Goal: Task Accomplishment & Management: Use online tool/utility

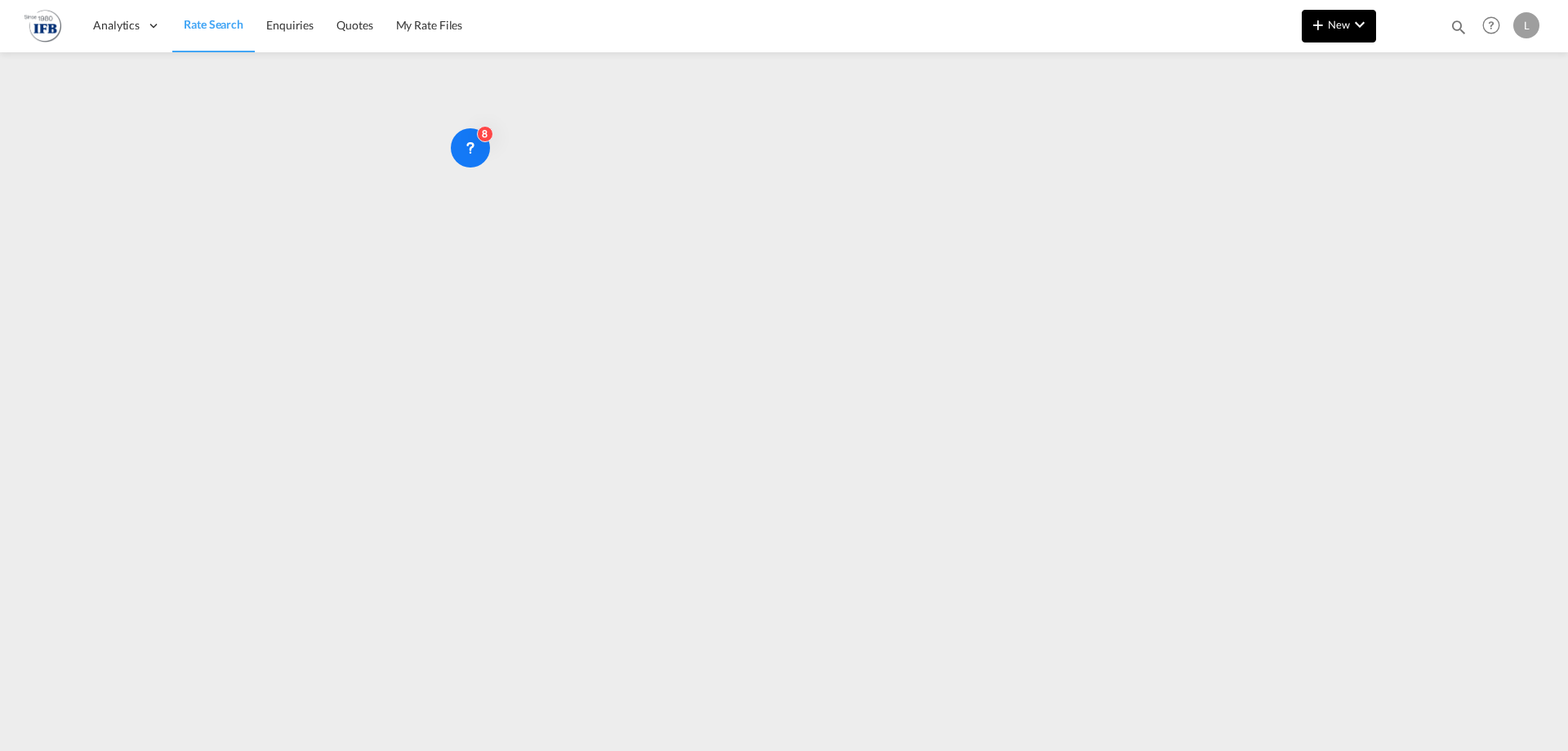
click at [1253, 11] on button "New" at bounding box center [1339, 26] width 74 height 33
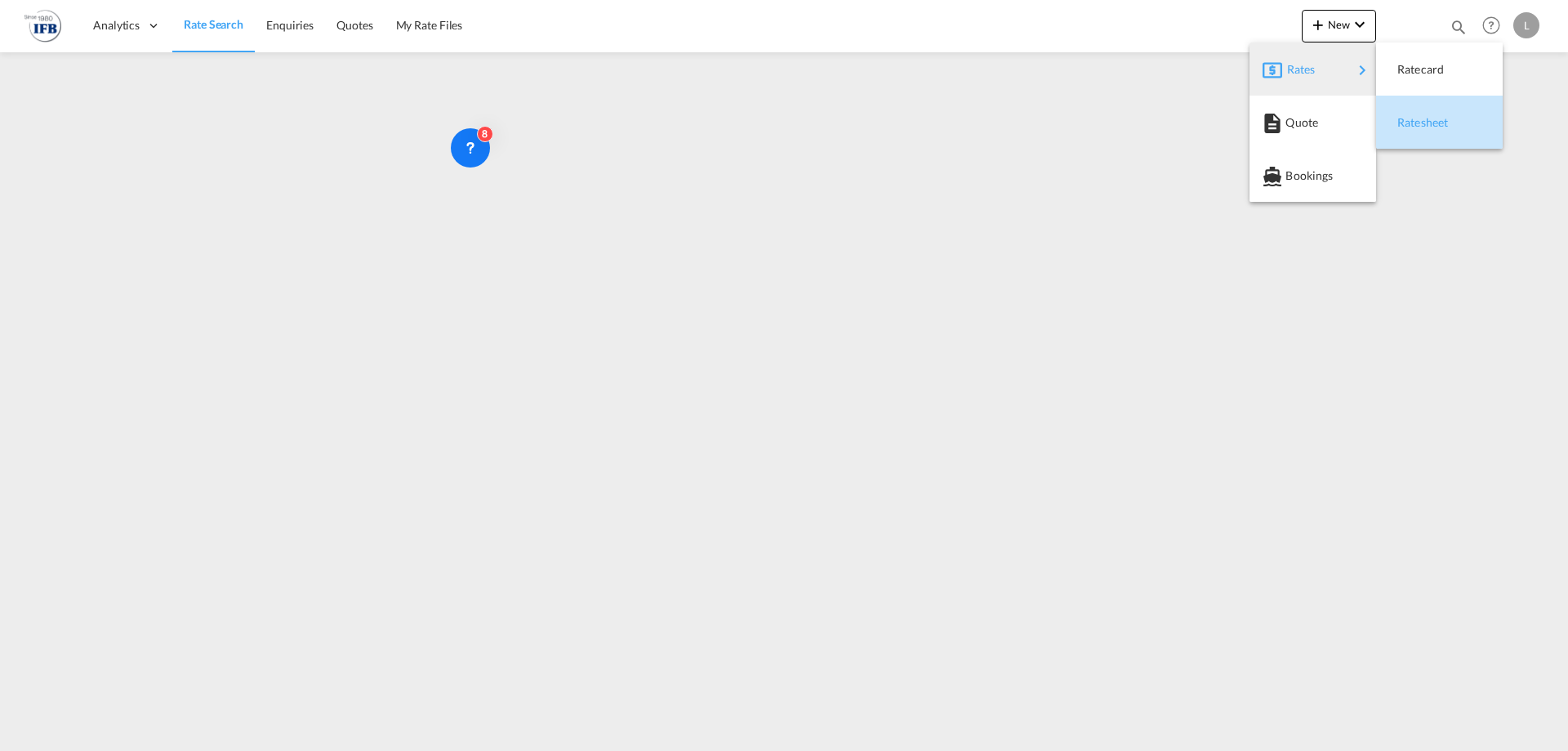
click at [1253, 121] on span "Ratesheet" at bounding box center [1407, 122] width 18 height 33
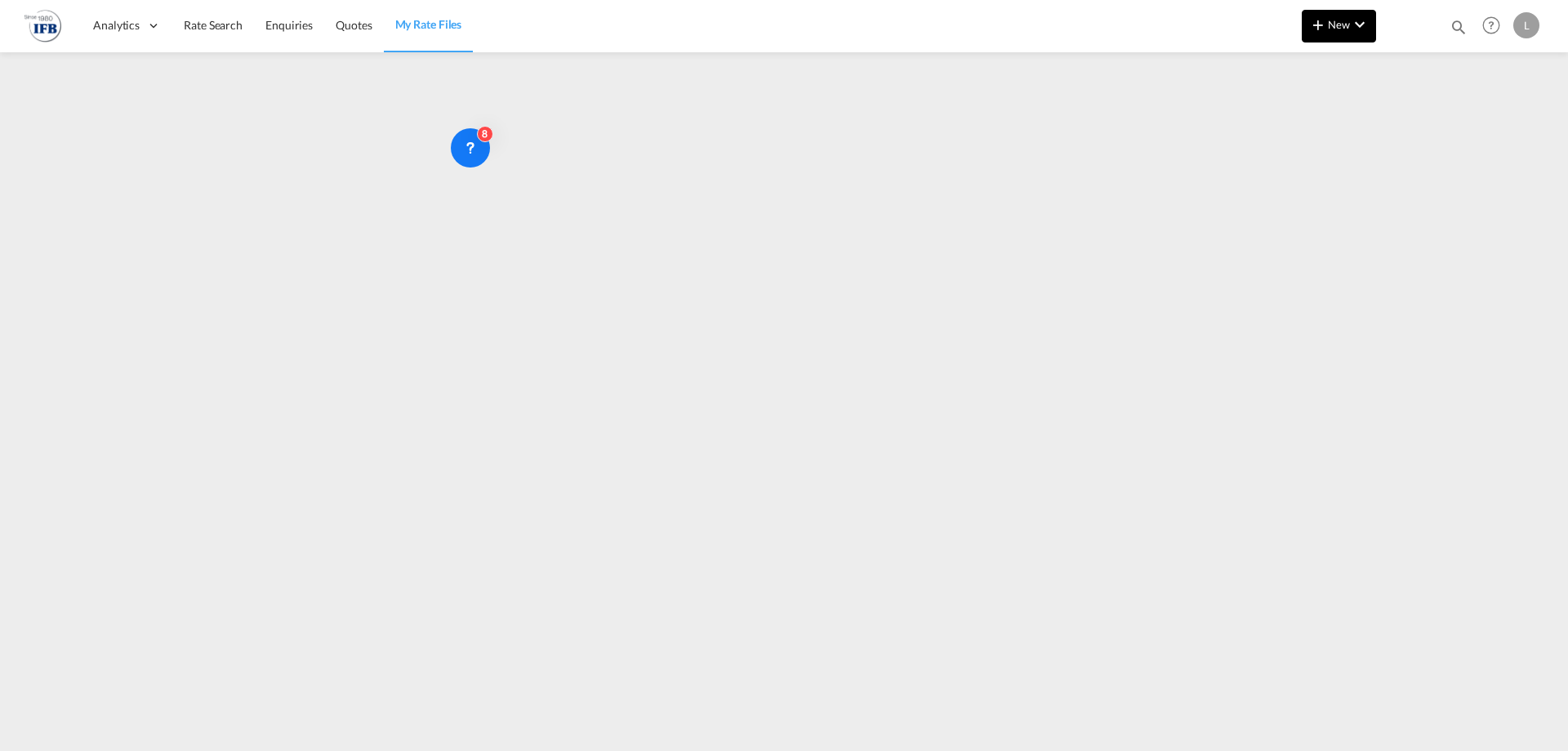
click at [1253, 25] on button "New" at bounding box center [1339, 26] width 74 height 33
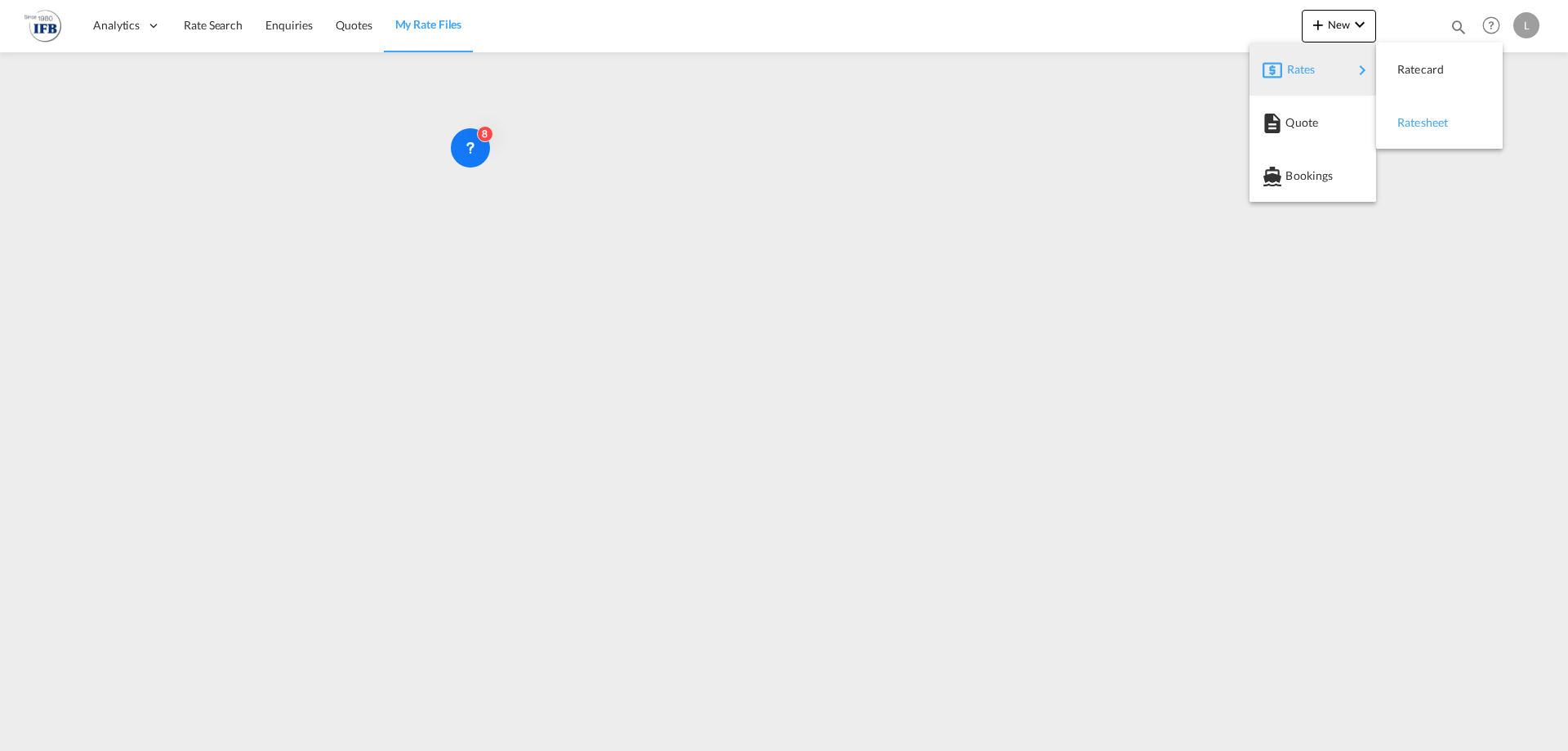
click at [1253, 110] on div "Ratesheet" at bounding box center [1428, 122] width 60 height 41
